Goal: Information Seeking & Learning: Learn about a topic

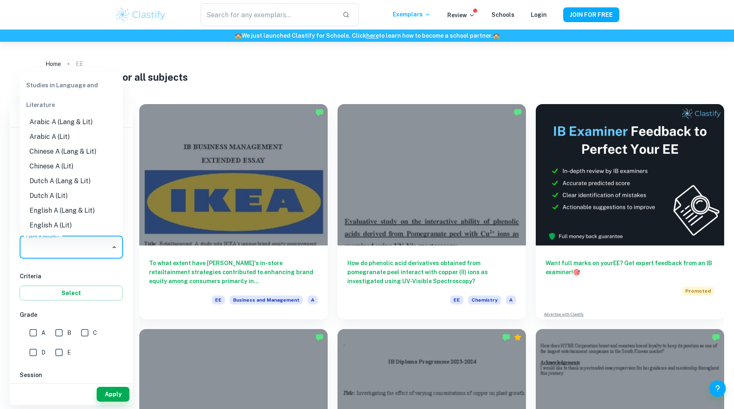
click at [79, 252] on input "Type a subject" at bounding box center [65, 247] width 84 height 16
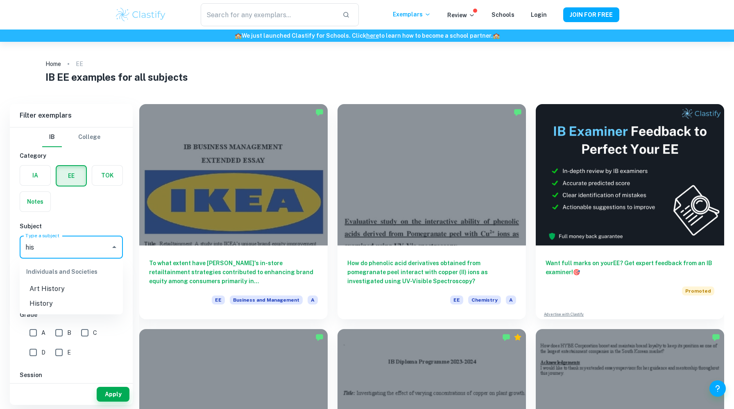
click at [61, 301] on li "History" at bounding box center [71, 303] width 103 height 15
type input "History"
click at [124, 389] on button "Apply" at bounding box center [113, 393] width 33 height 15
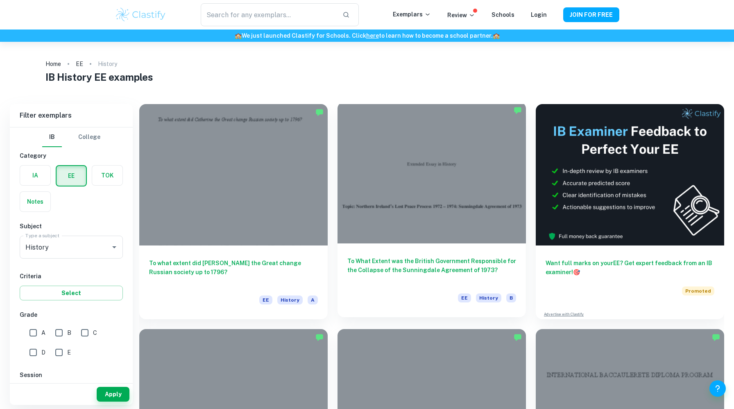
click at [392, 251] on div "To What Extent was the British Government Responsible for the Collapse of the S…" at bounding box center [431, 280] width 188 height 74
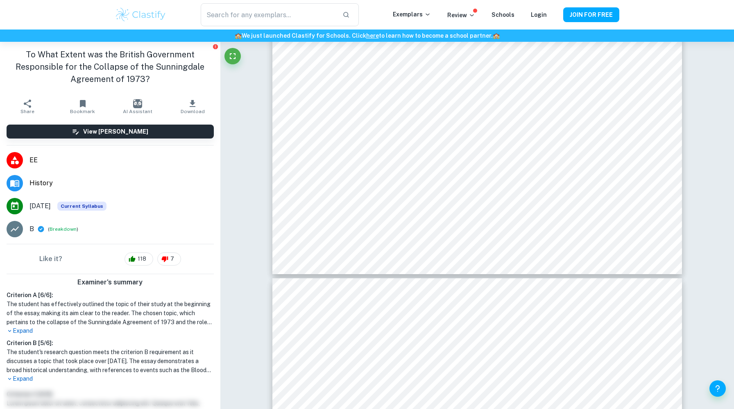
scroll to position [11310, 0]
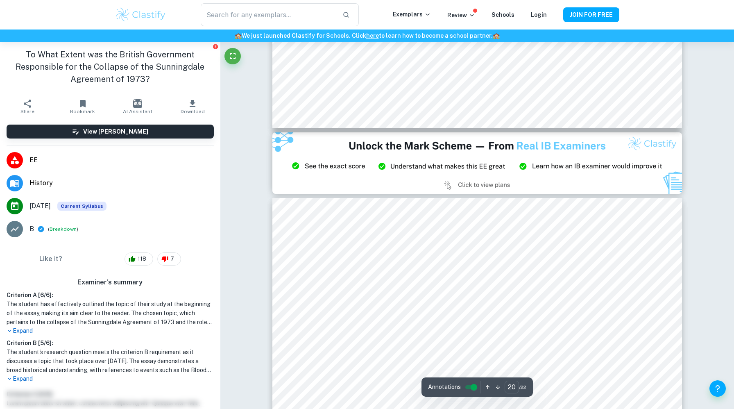
type input "21"
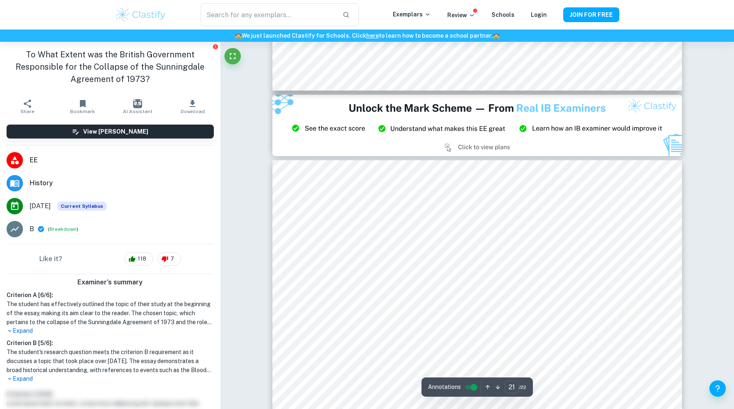
scroll to position [10897, 0]
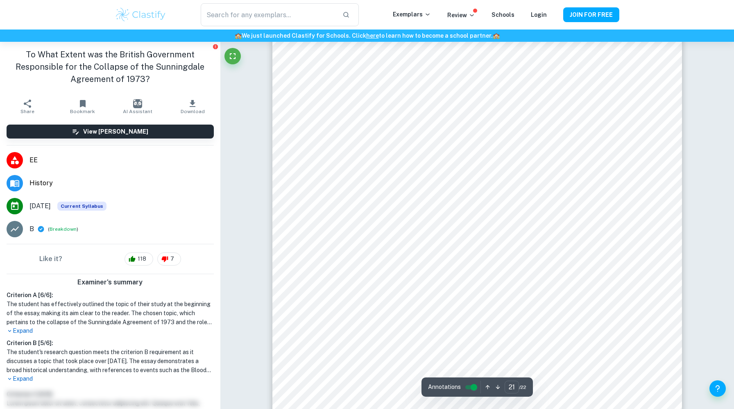
scroll to position [10984, 0]
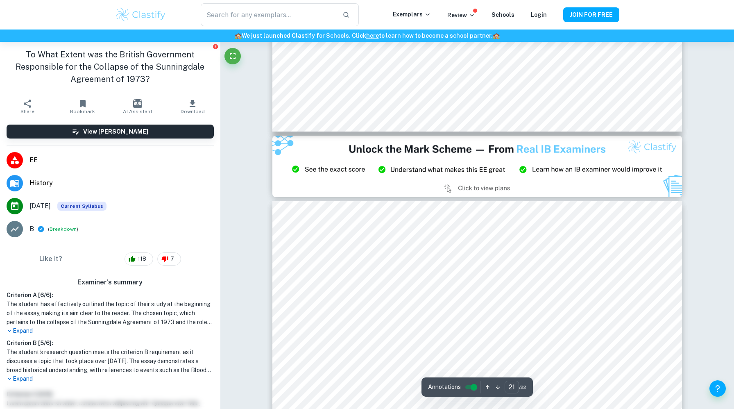
type input "20"
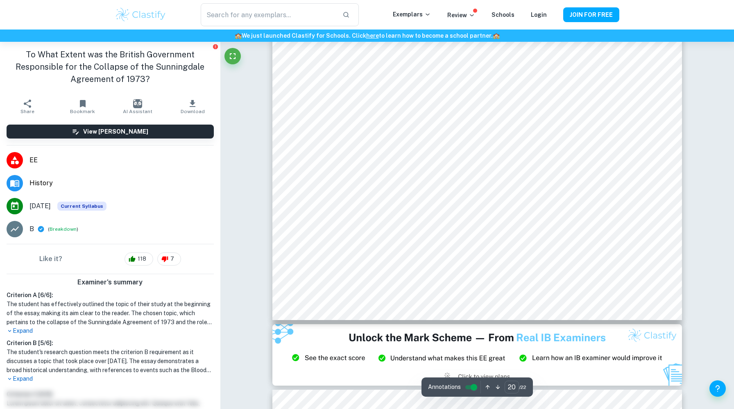
scroll to position [10545, 0]
